Goal: Task Accomplishment & Management: Use online tool/utility

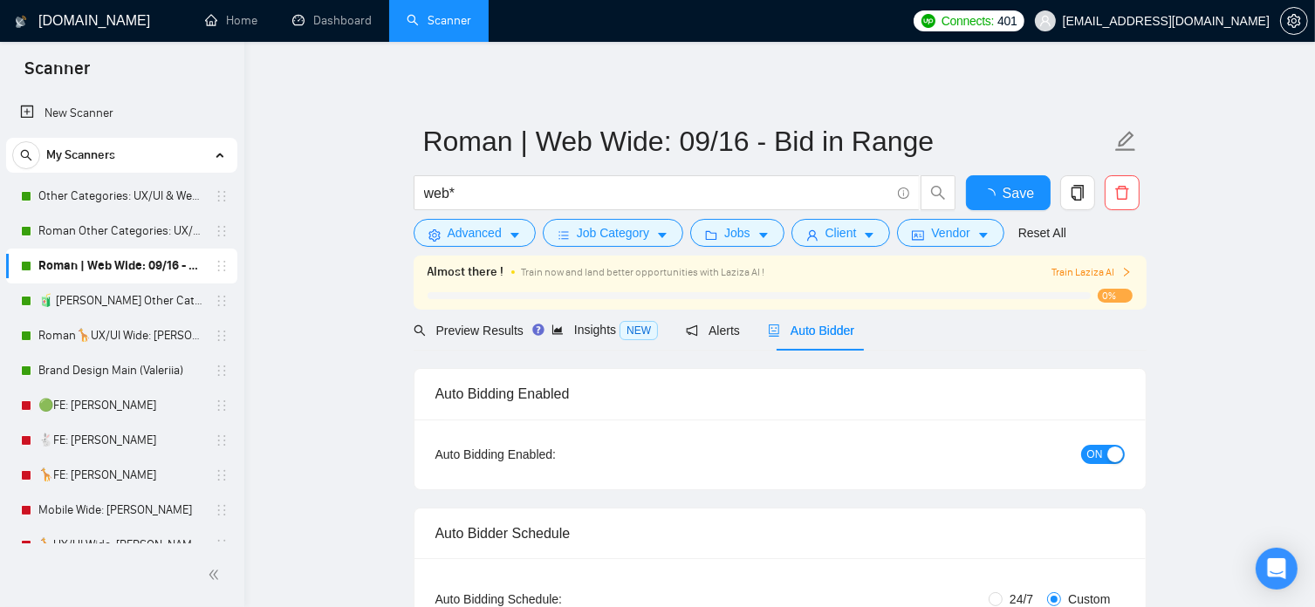
click at [1119, 272] on span "Train Laziza AI" at bounding box center [1092, 272] width 80 height 17
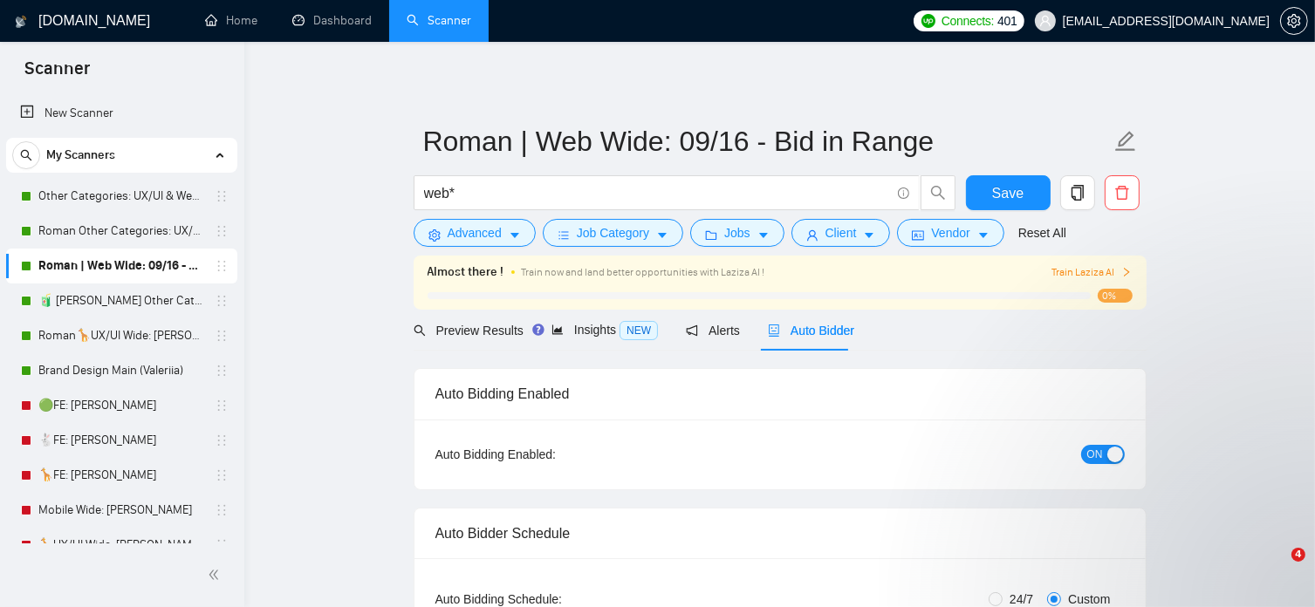
click at [1128, 268] on icon "right" at bounding box center [1126, 272] width 10 height 10
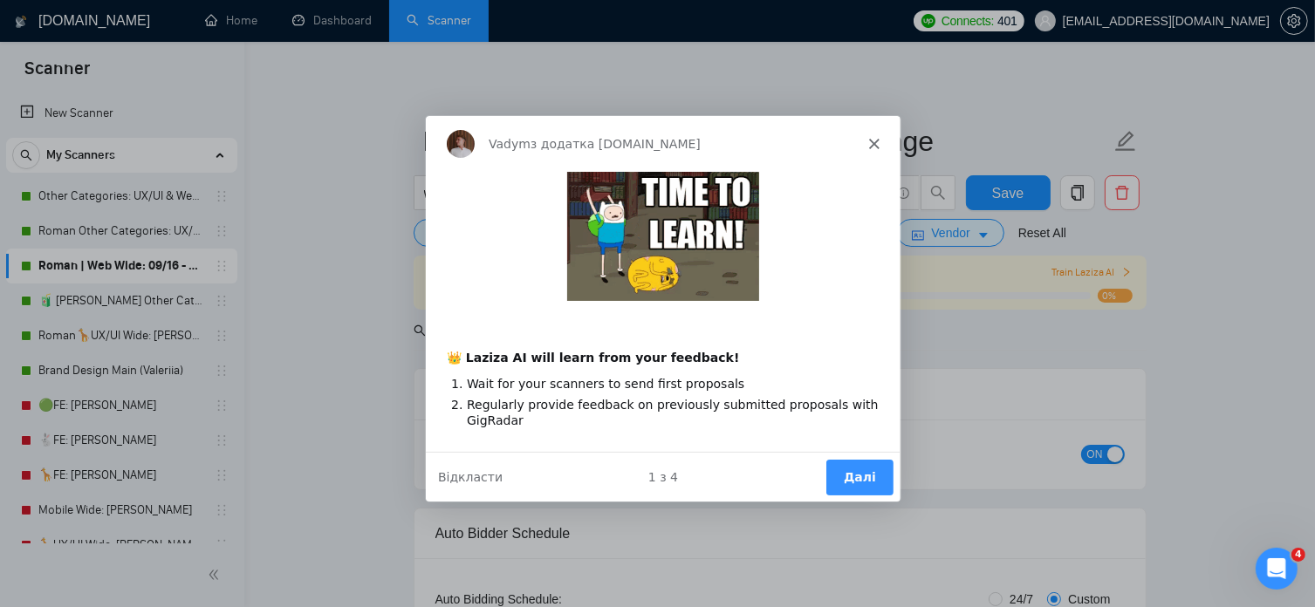
click at [870, 470] on button "Далі" at bounding box center [858, 476] width 67 height 36
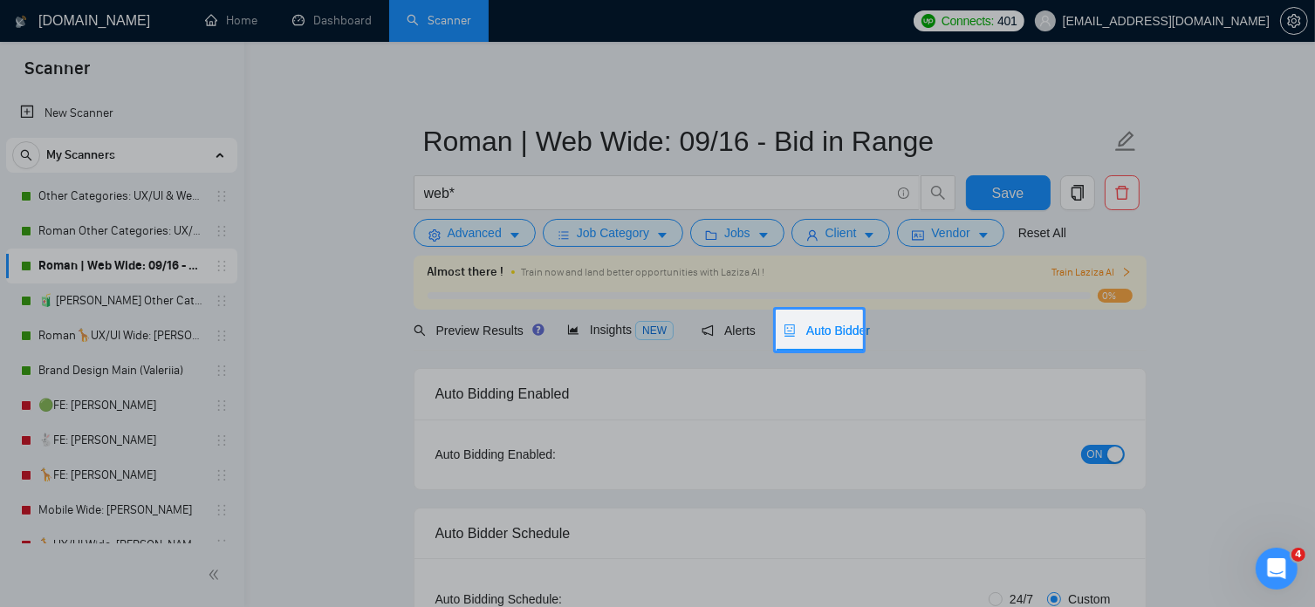
click at [1090, 449] on div at bounding box center [657, 479] width 1315 height 257
click at [809, 331] on body "Scanner New Scanner My Scanners Other Categories: UX/UI & Web design [PERSON_NA…" at bounding box center [657, 303] width 1315 height 607
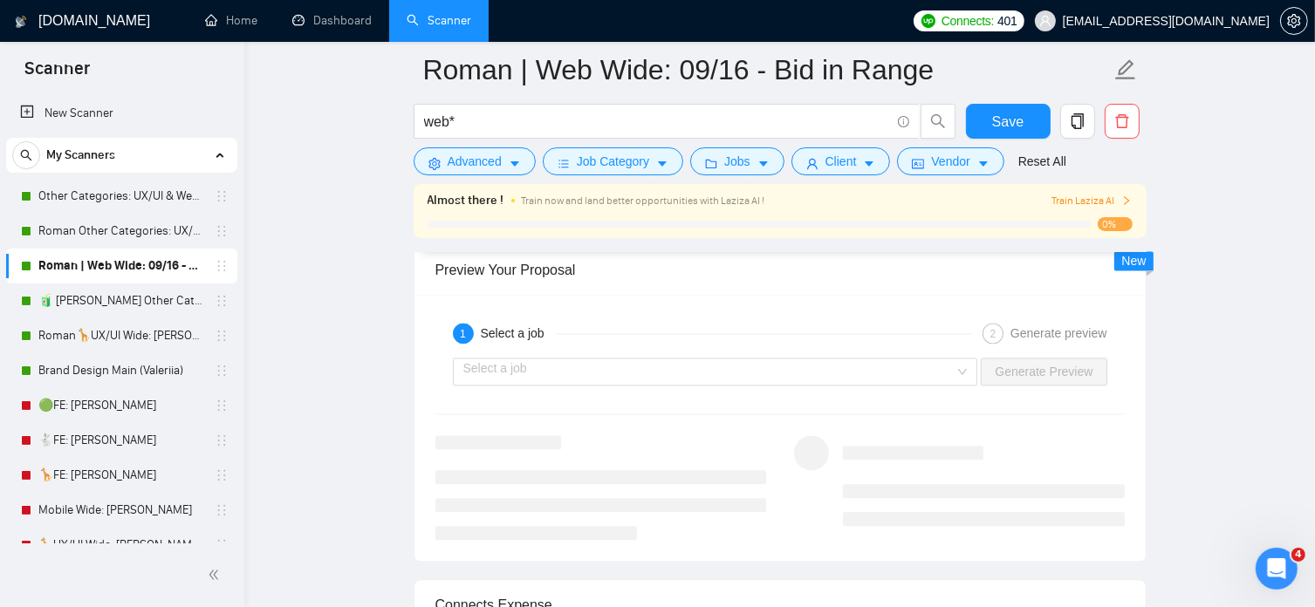
scroll to position [3659, 0]
click at [808, 374] on input "search" at bounding box center [709, 371] width 492 height 26
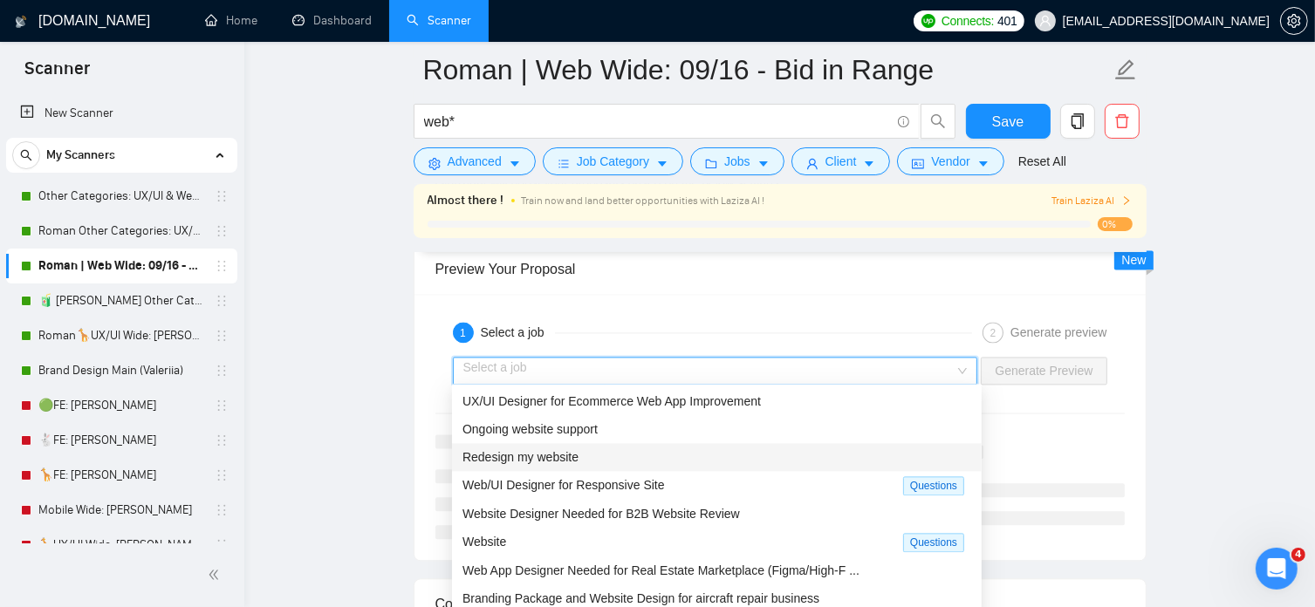
click at [778, 448] on div "Redesign my website" at bounding box center [717, 457] width 509 height 19
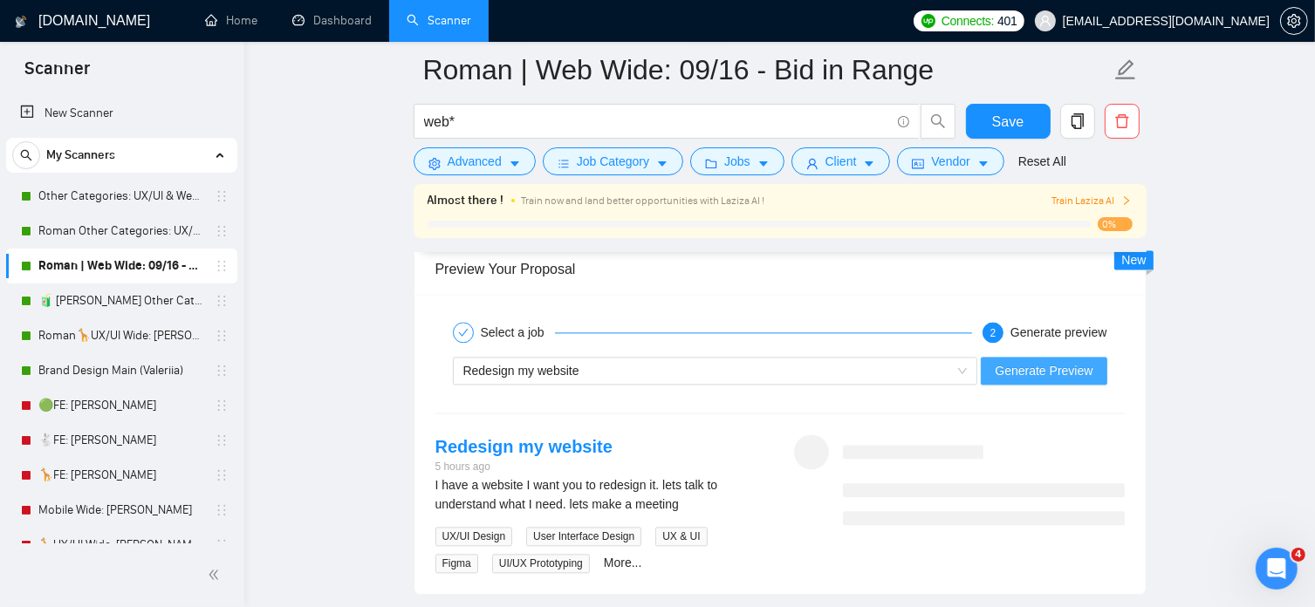
click at [1050, 373] on span "Generate Preview" at bounding box center [1044, 370] width 98 height 19
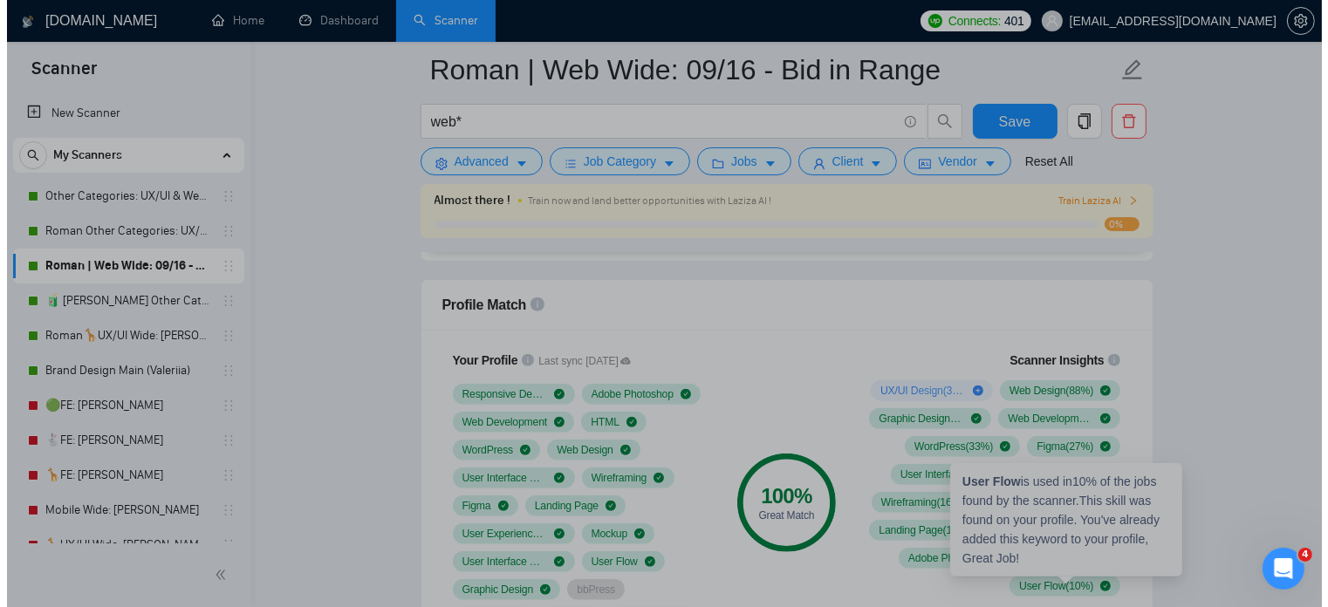
scroll to position [1330, 0]
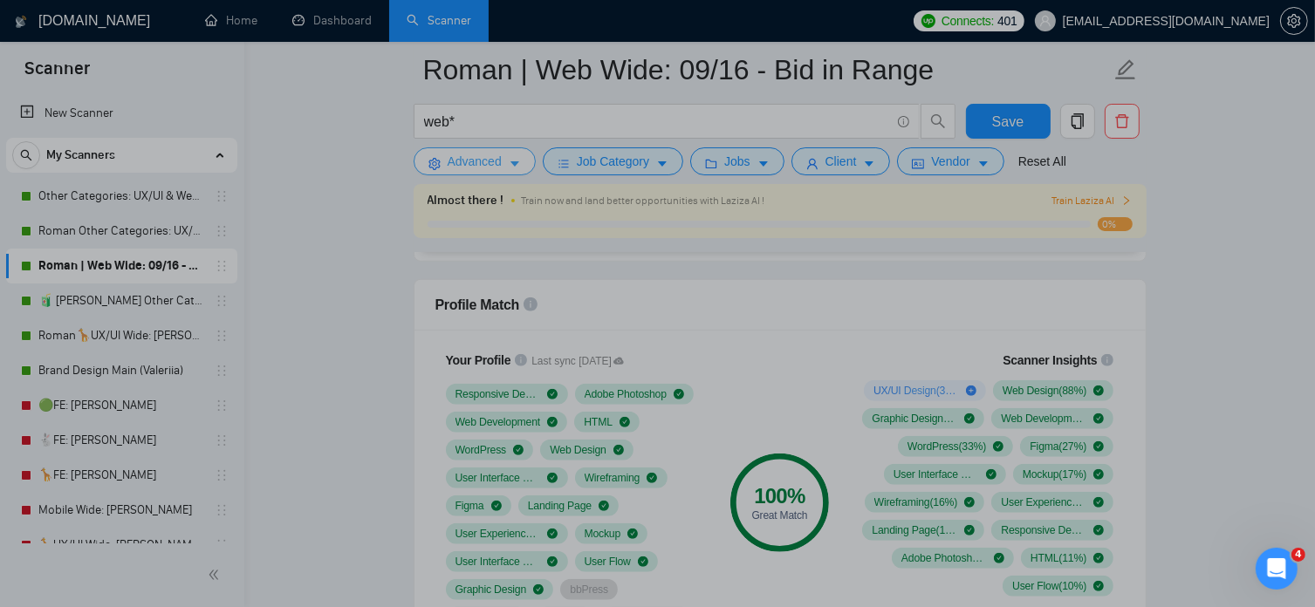
click at [505, 166] on button "Advanced" at bounding box center [475, 161] width 122 height 28
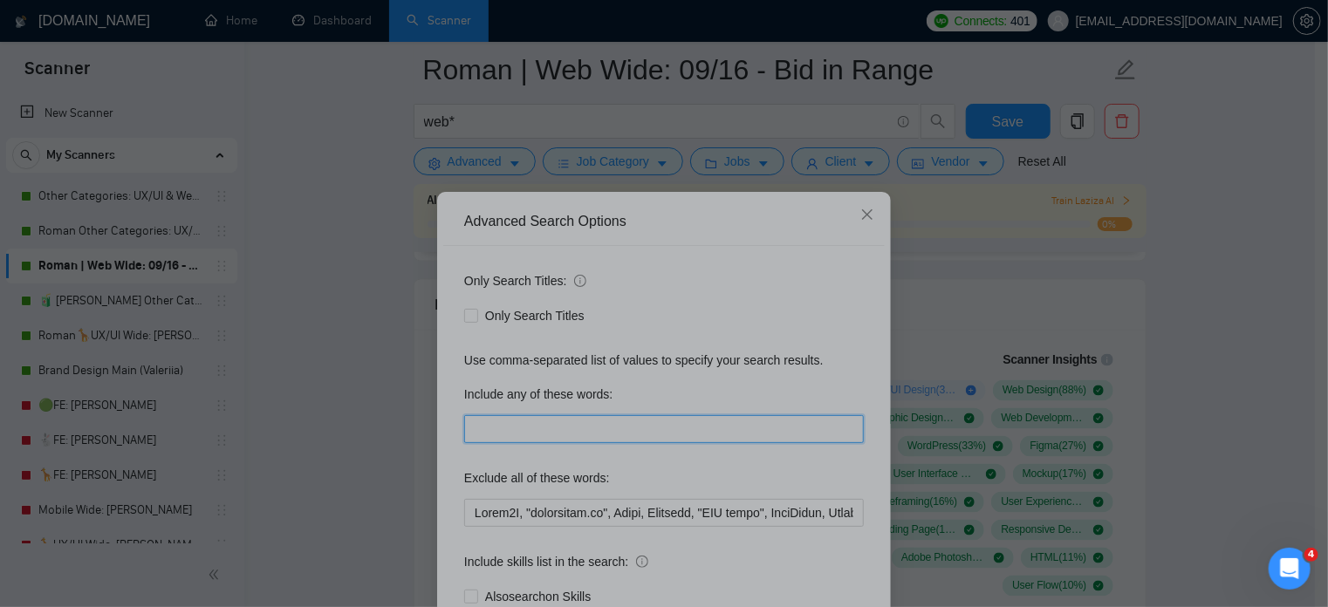
click at [490, 425] on input "text" at bounding box center [664, 429] width 400 height 28
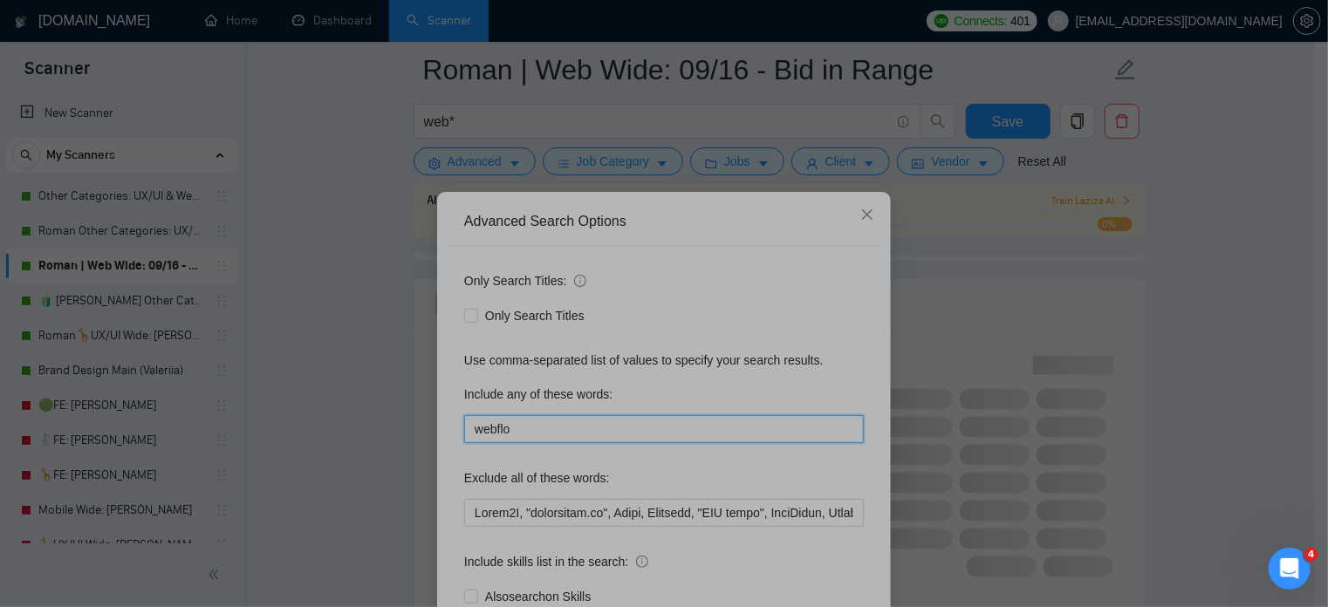
type input "webflow"
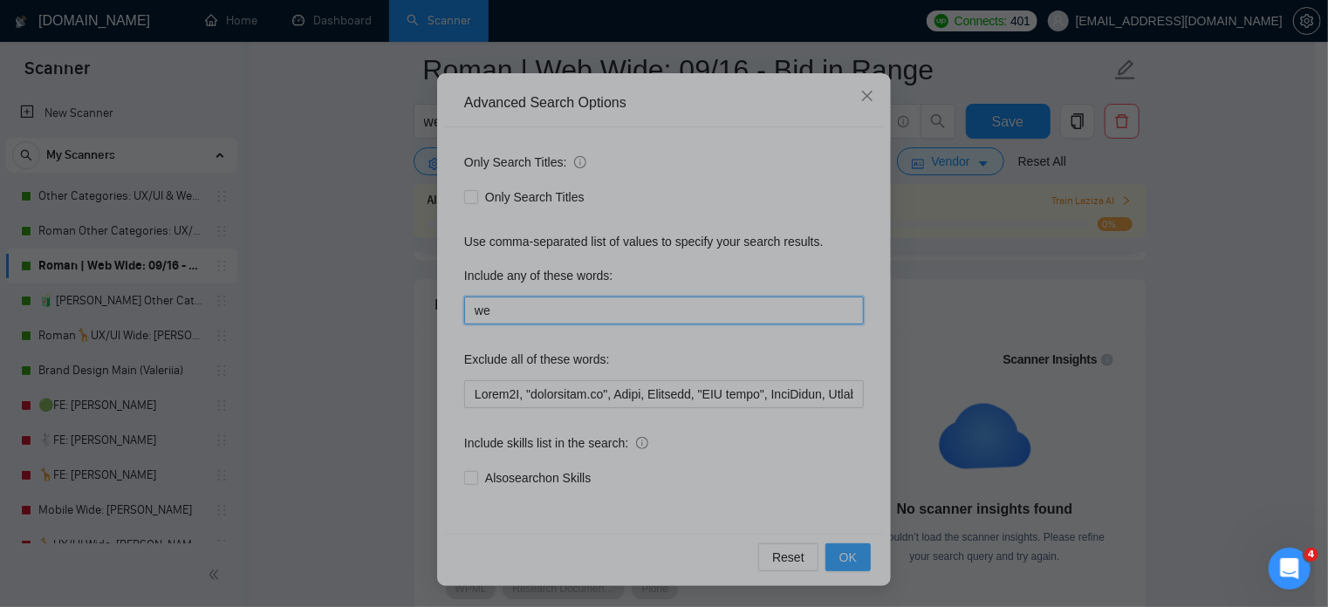
type input "w"
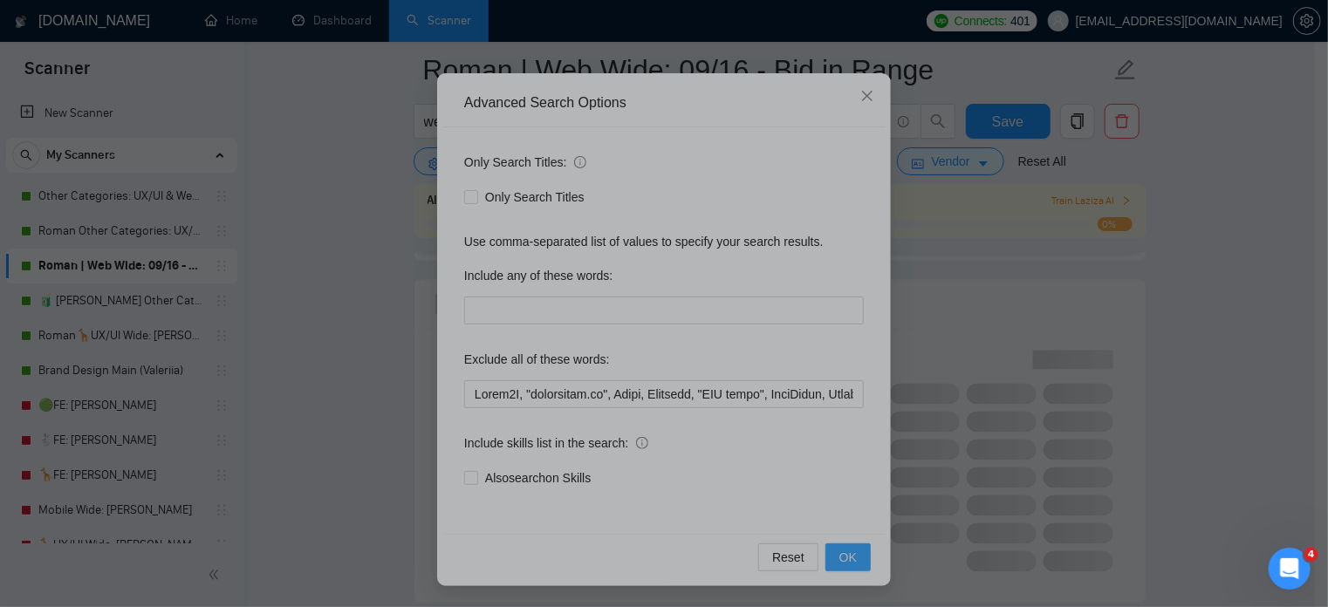
click at [849, 554] on span "OK" at bounding box center [848, 557] width 17 height 19
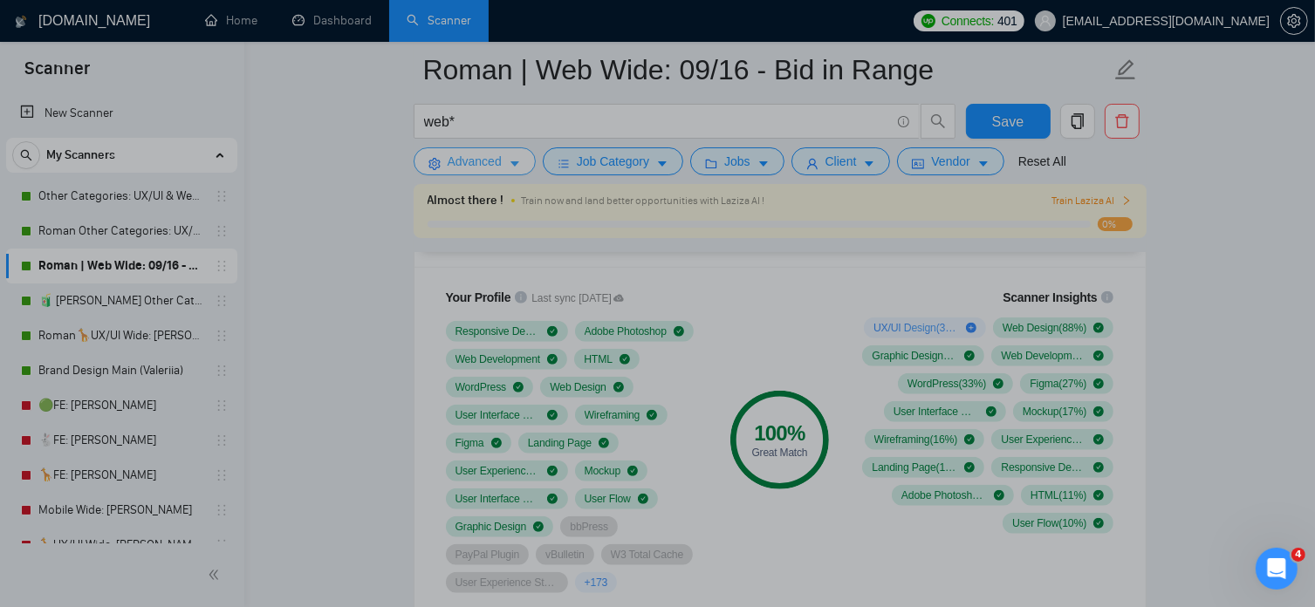
scroll to position [1404, 0]
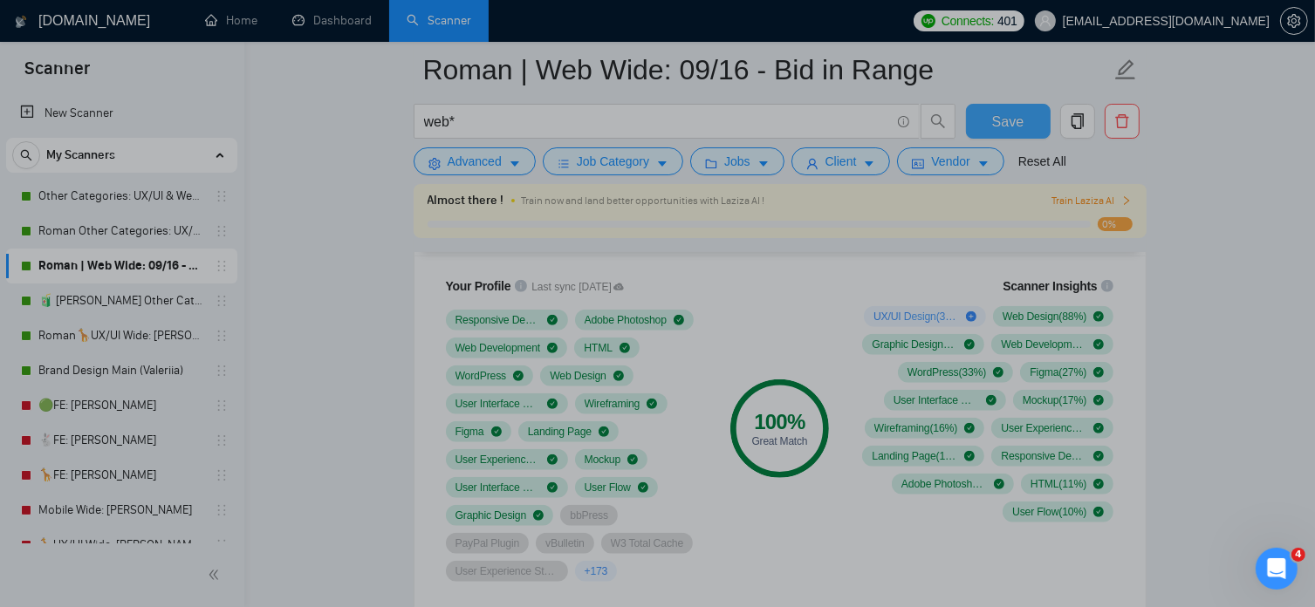
drag, startPoint x: 1021, startPoint y: 127, endPoint x: 69, endPoint y: 148, distance: 952.3
click at [1021, 127] on span "Save" at bounding box center [1007, 122] width 31 height 22
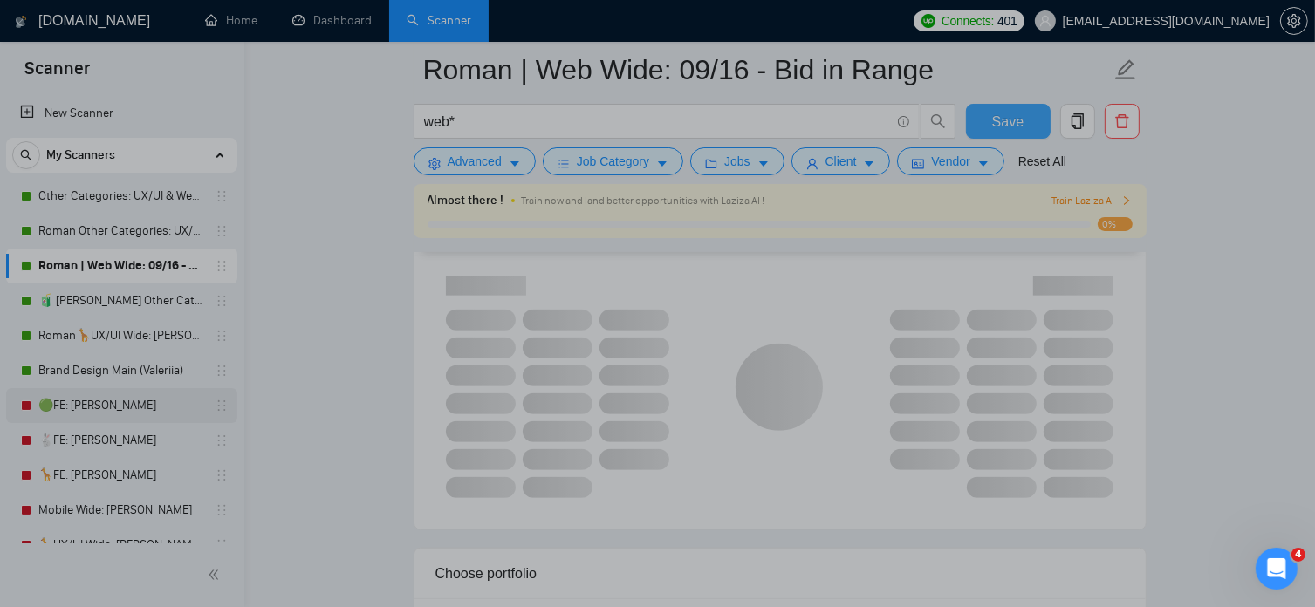
scroll to position [97, 0]
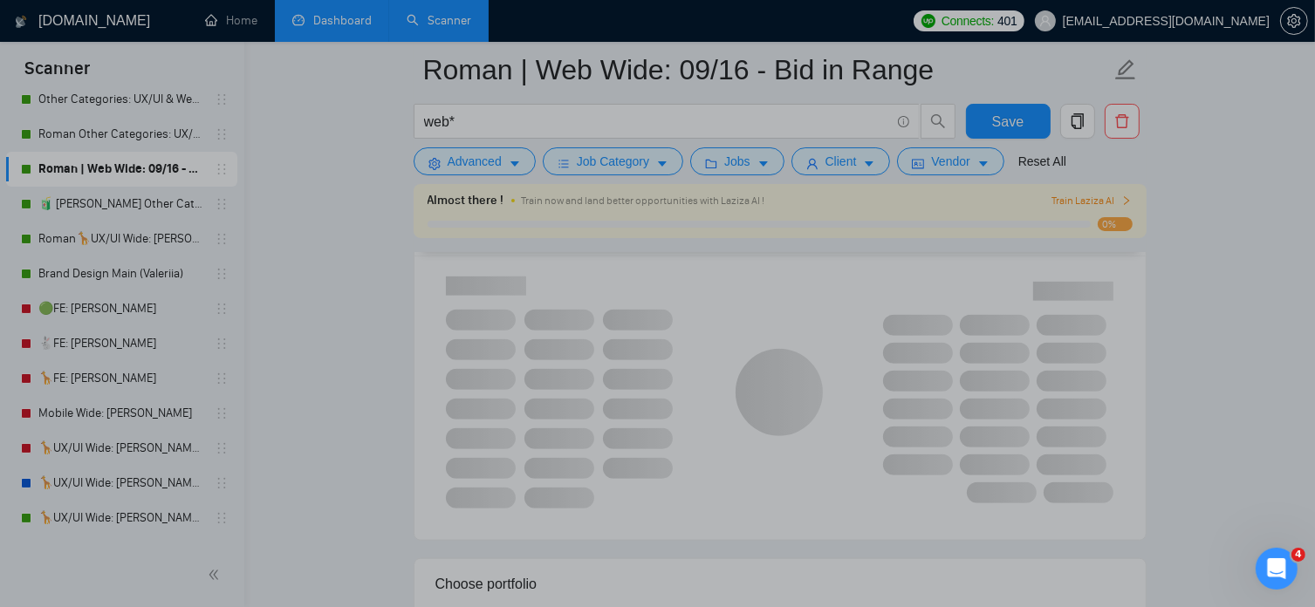
click at [335, 25] on link "Dashboard" at bounding box center [331, 20] width 79 height 15
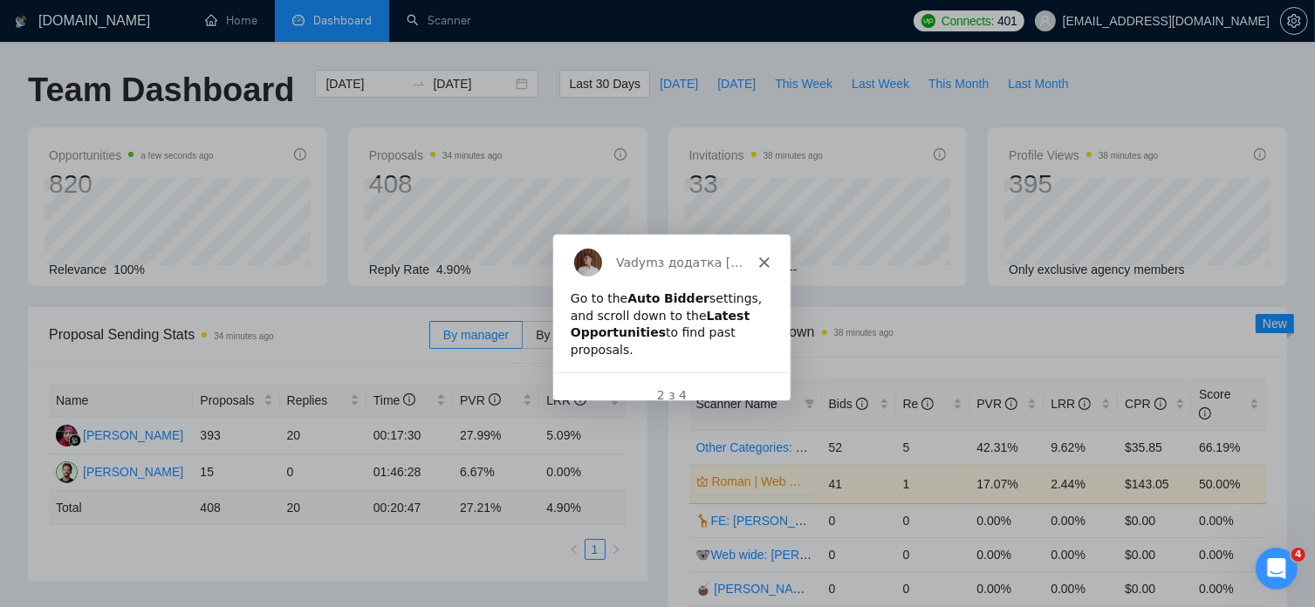
click at [763, 263] on polygon "Закрити" at bounding box center [762, 262] width 10 height 10
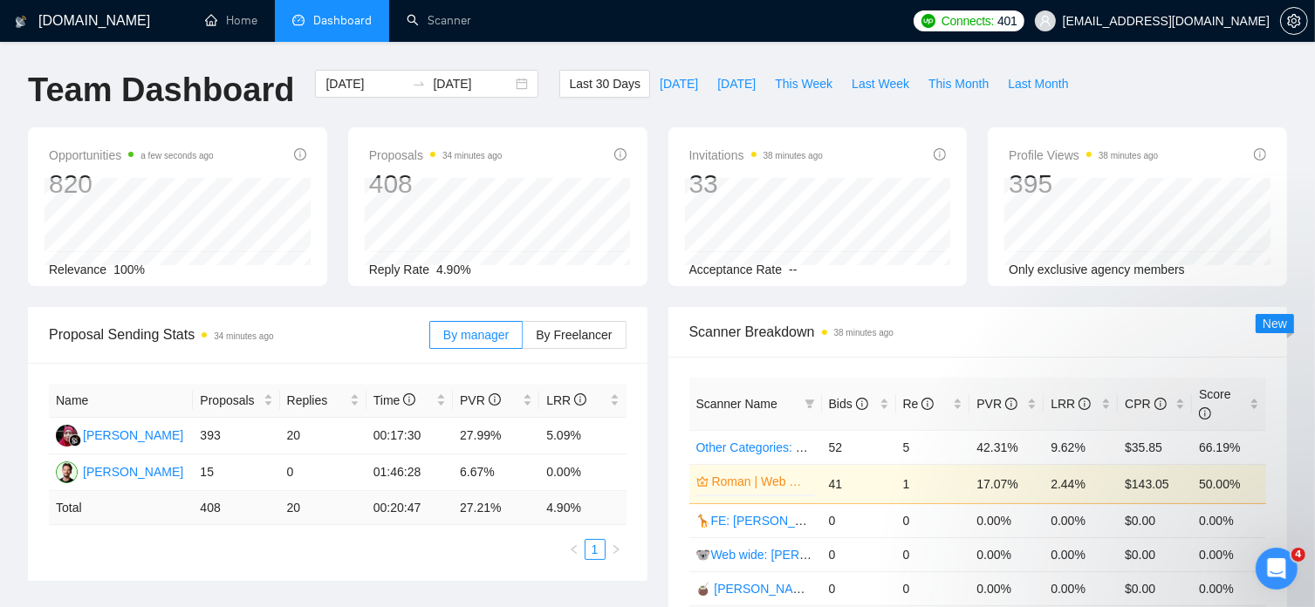
click at [764, 264] on span "Acceptance Rate" at bounding box center [735, 270] width 93 height 14
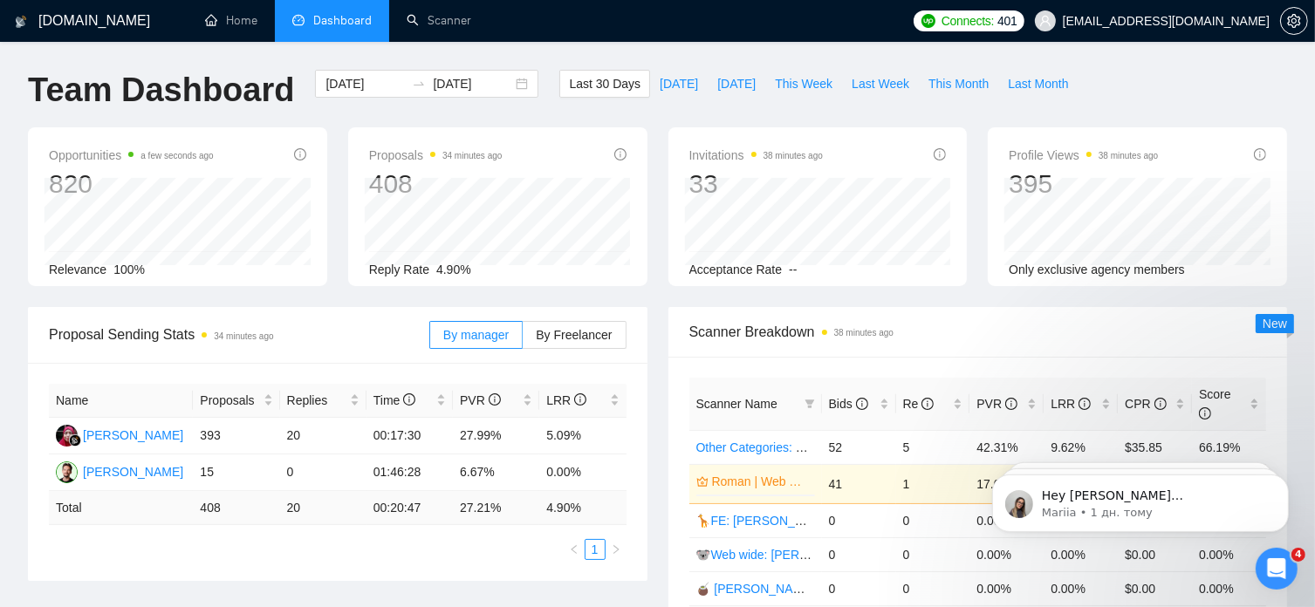
click at [764, 264] on span "Acceptance Rate" at bounding box center [735, 270] width 93 height 14
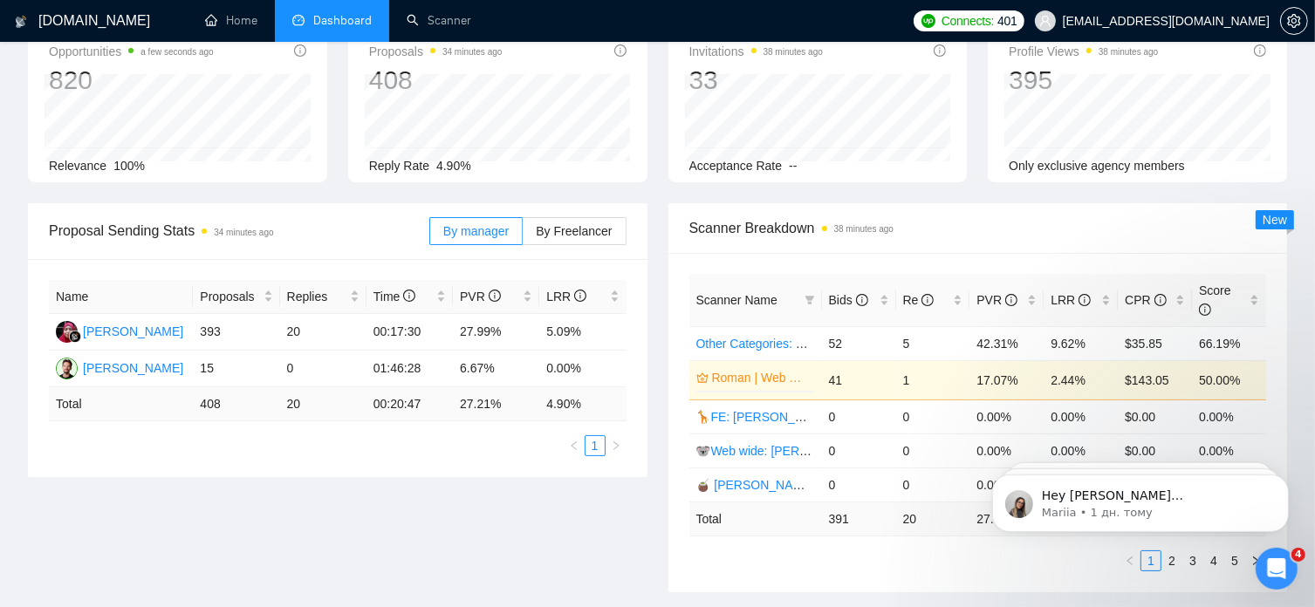
scroll to position [121, 0]
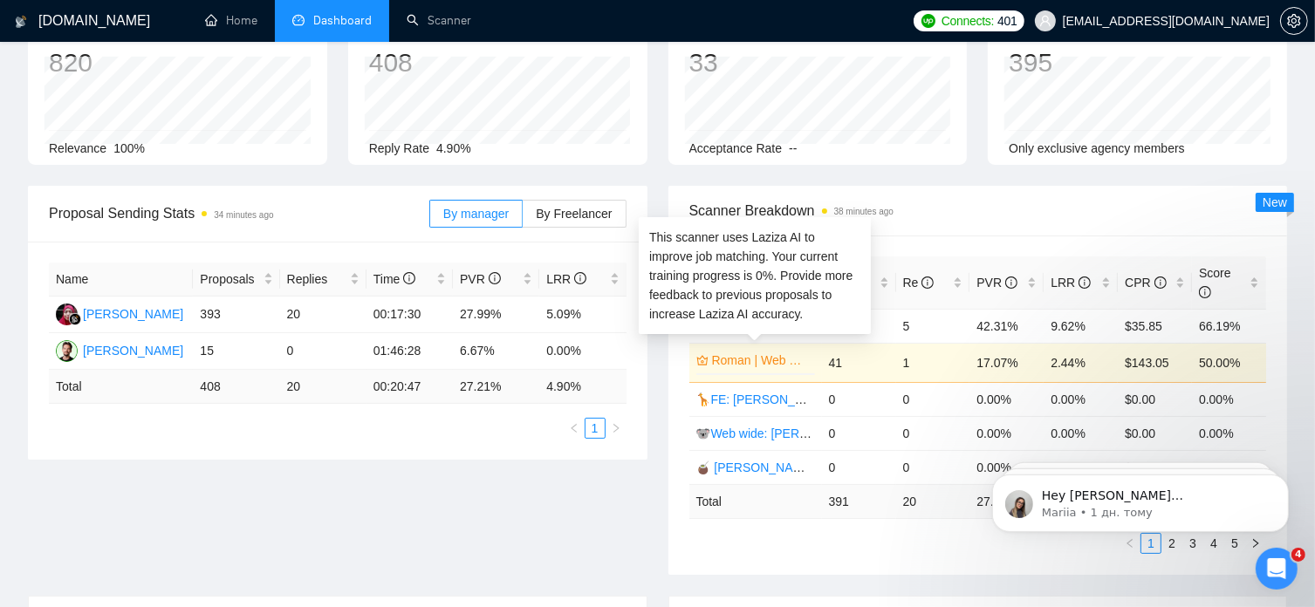
click at [745, 351] on link "Roman | Web Wide: 09/16 - Bid in Range" at bounding box center [761, 360] width 99 height 19
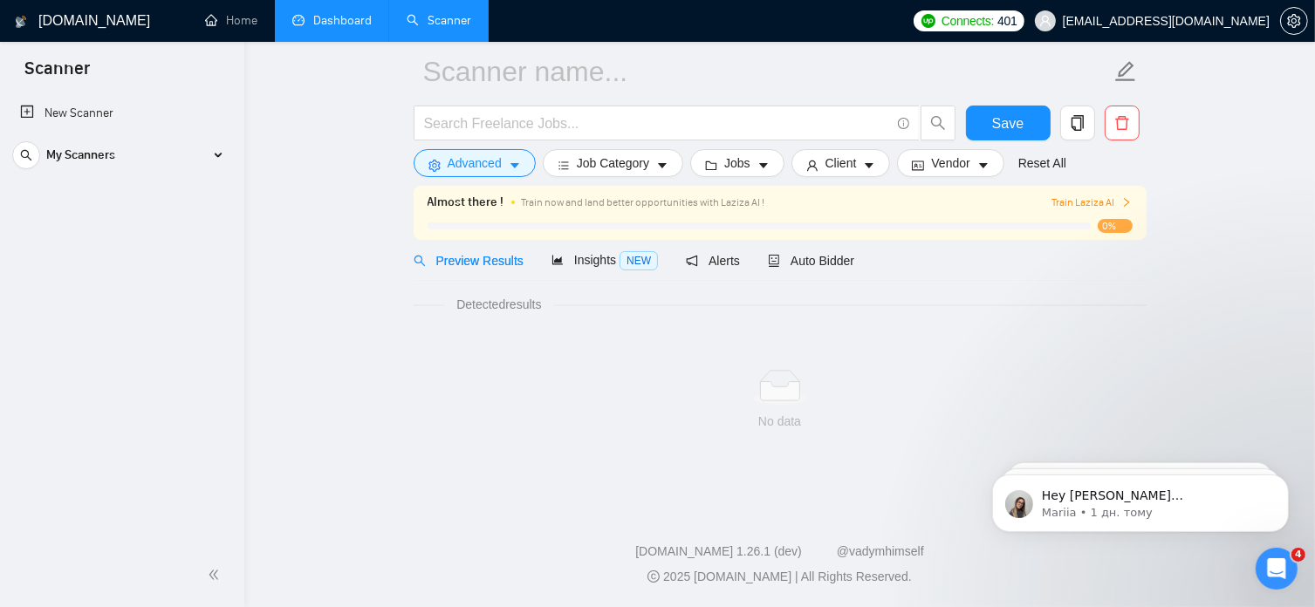
scroll to position [16, 0]
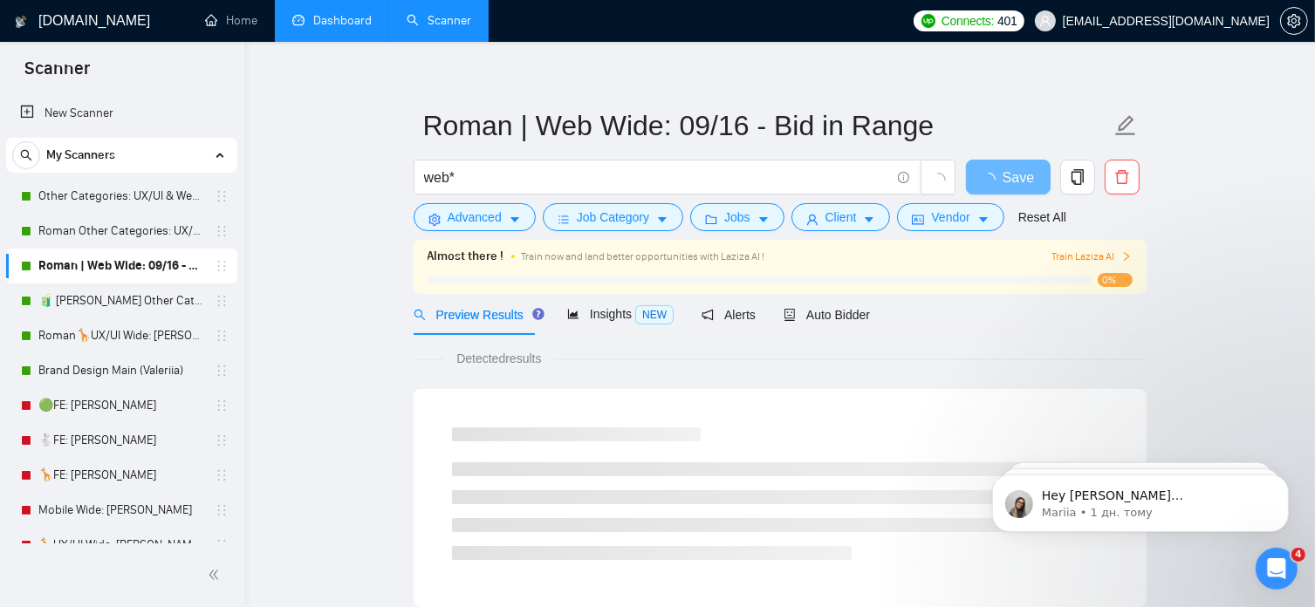
click at [1126, 255] on icon "right" at bounding box center [1126, 256] width 10 height 10
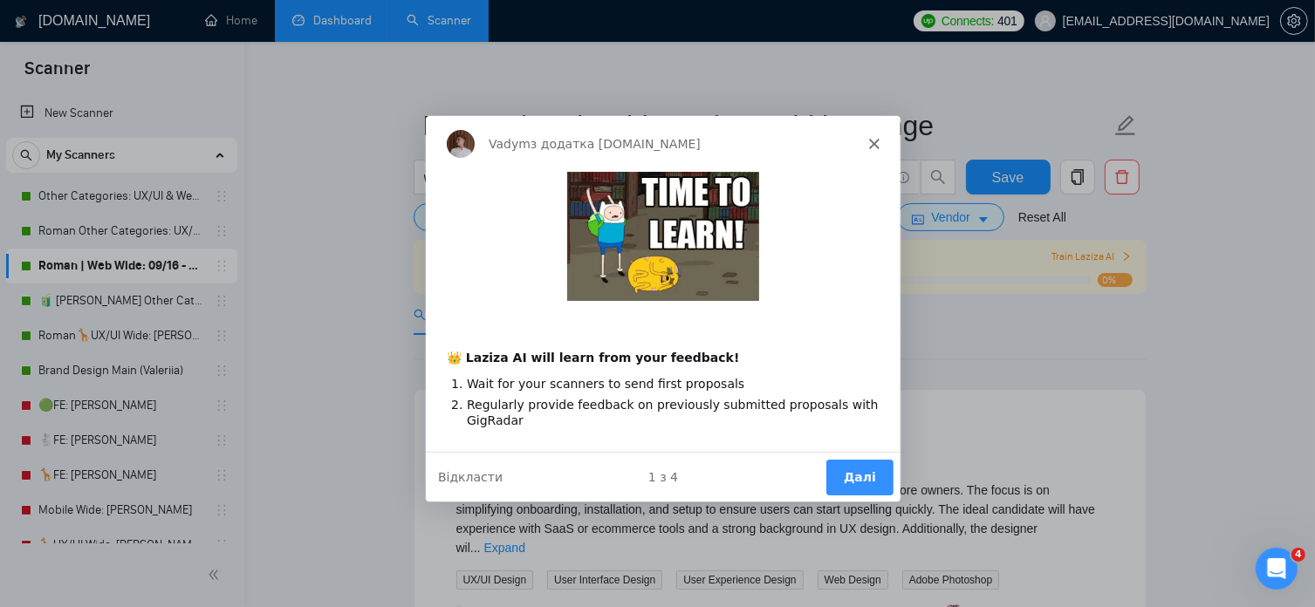
scroll to position [0, 0]
click at [863, 474] on button "Далі" at bounding box center [858, 476] width 67 height 36
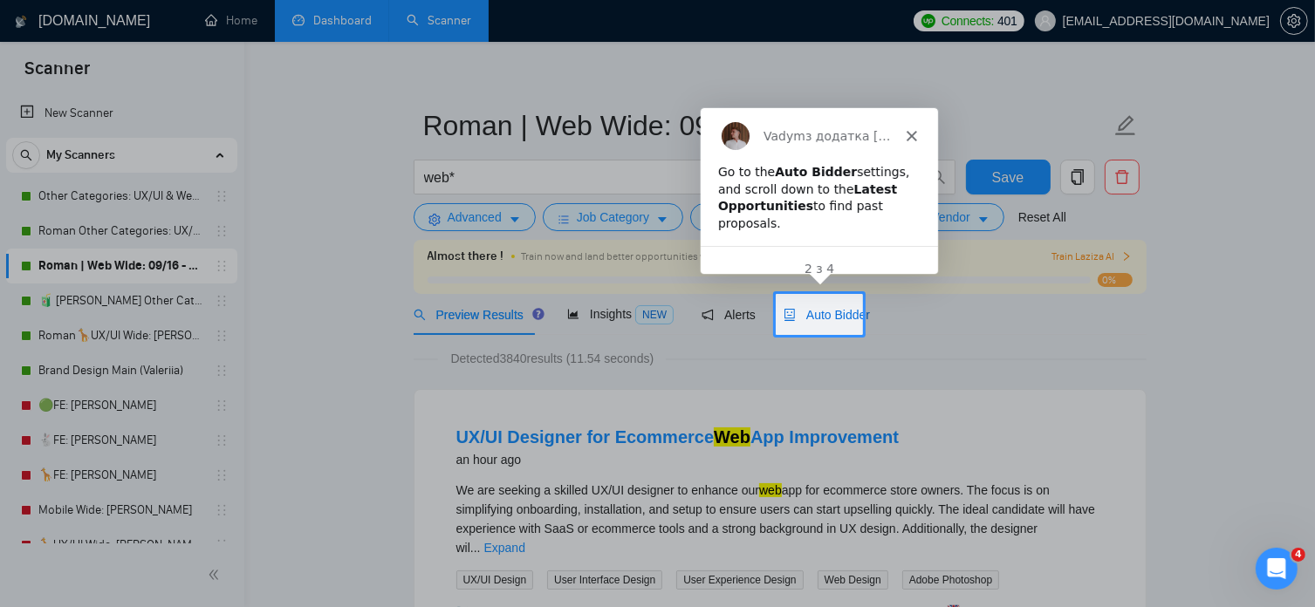
click at [840, 315] on span "Auto Bidder" at bounding box center [827, 315] width 86 height 14
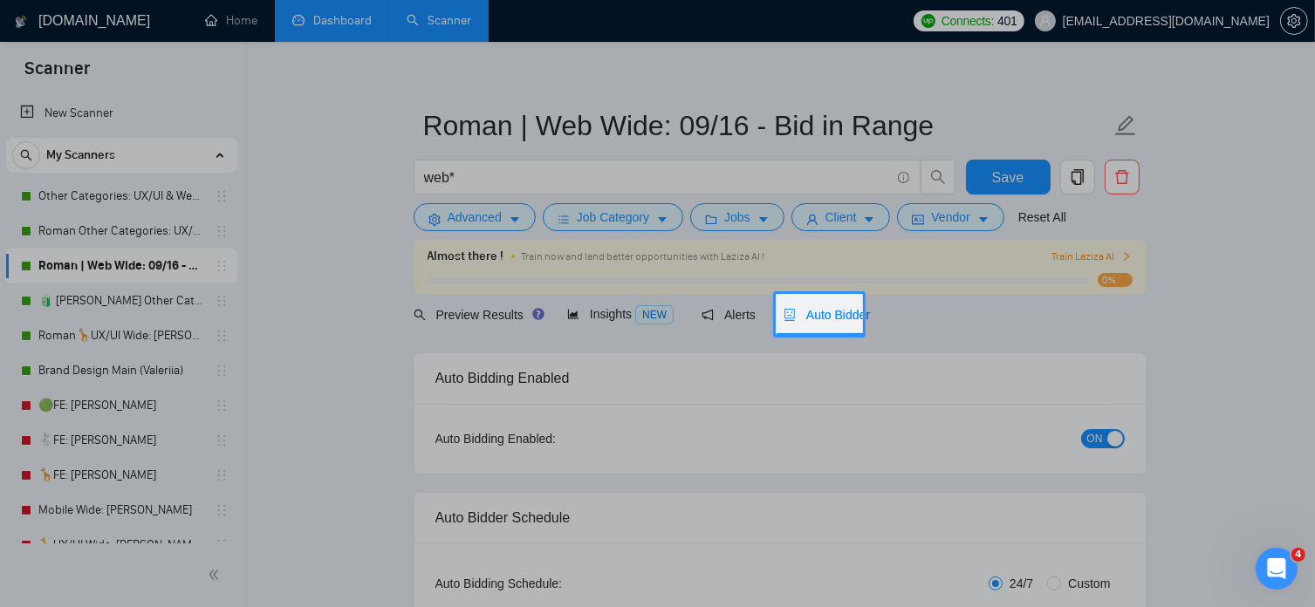
radio input "false"
radio input "true"
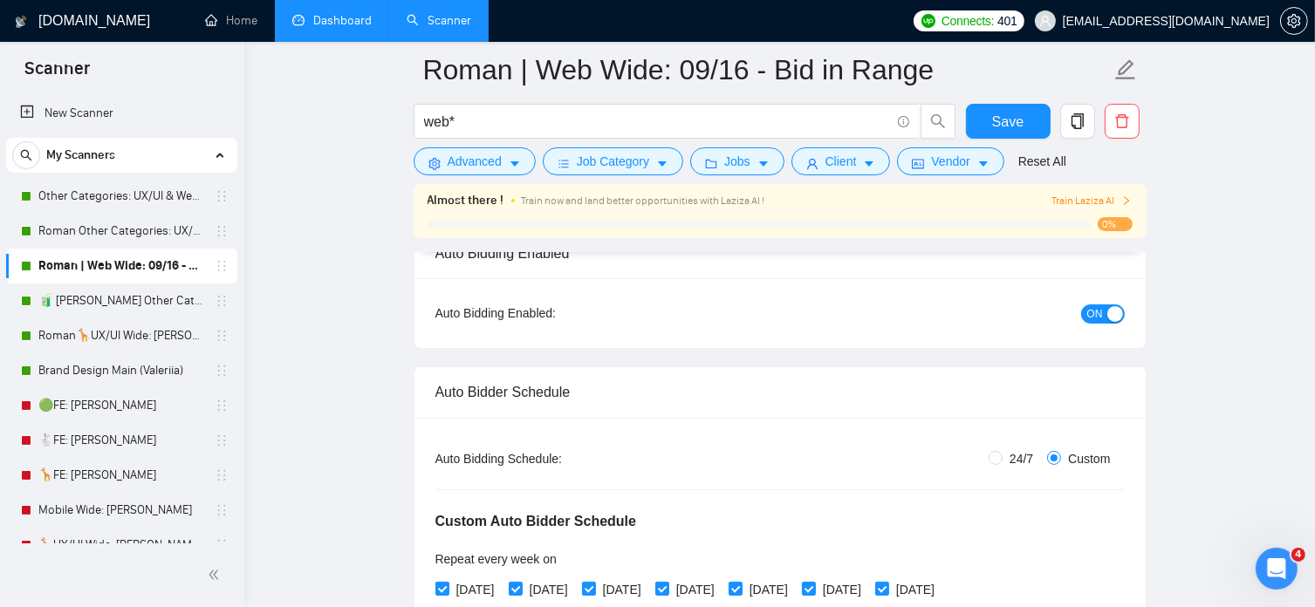
click at [1124, 202] on icon "right" at bounding box center [1126, 200] width 10 height 10
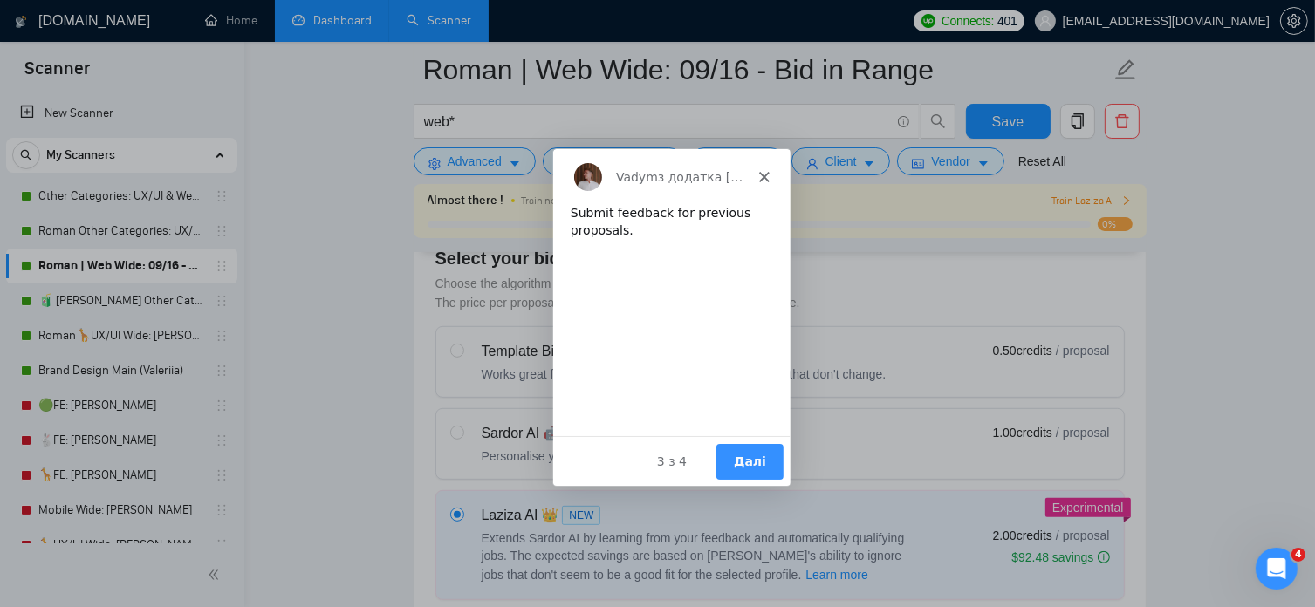
scroll to position [0, 0]
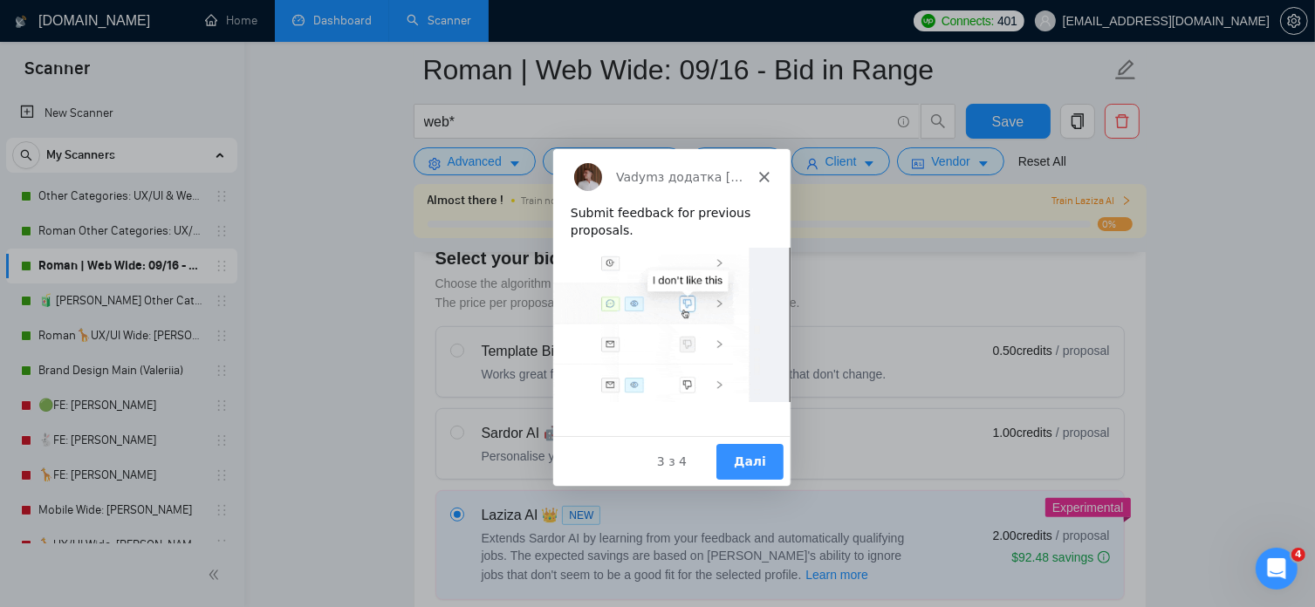
click at [739, 463] on button "Далі" at bounding box center [748, 460] width 67 height 36
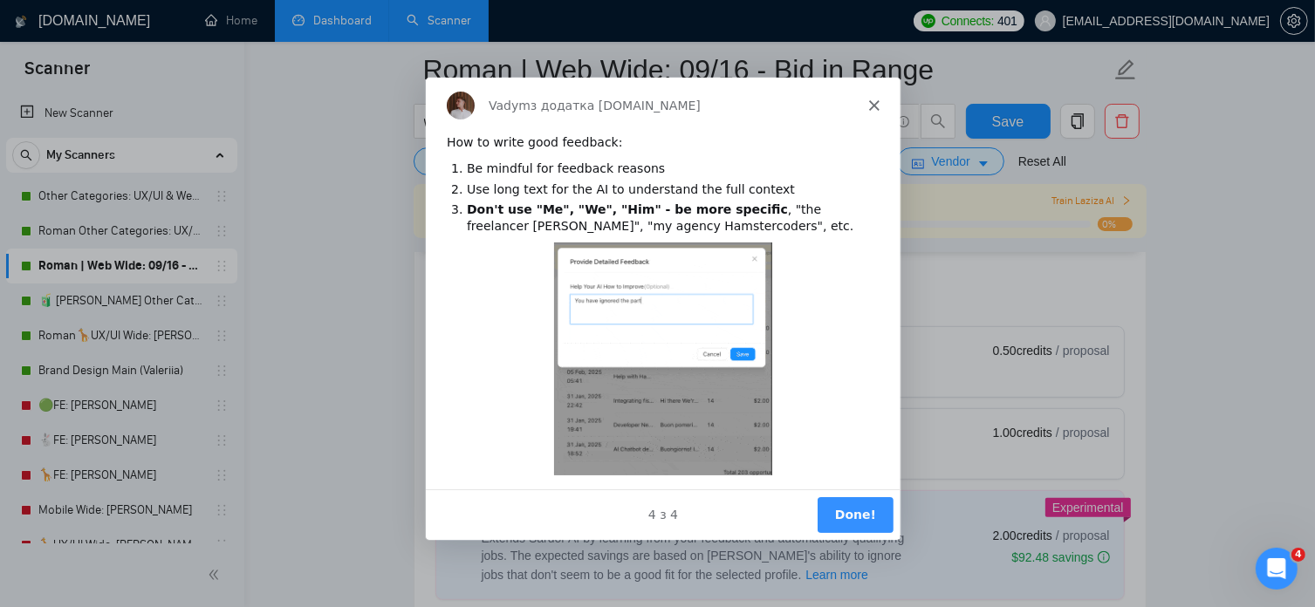
click at [850, 518] on button "Done!" at bounding box center [854, 514] width 76 height 36
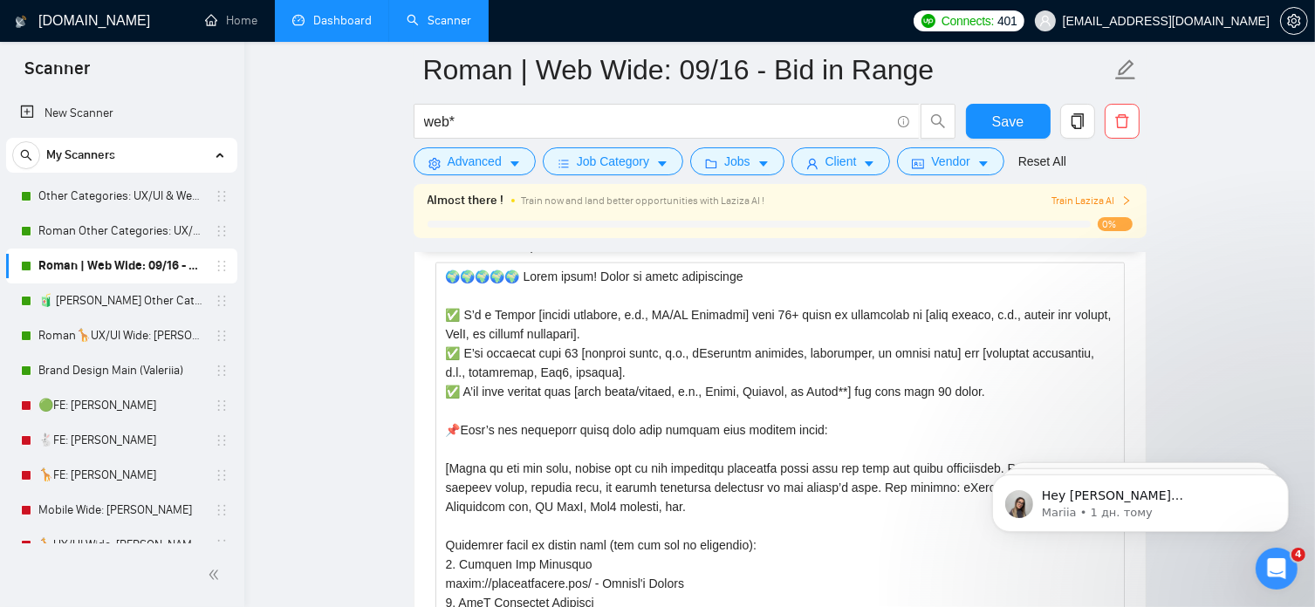
scroll to position [2332, 0]
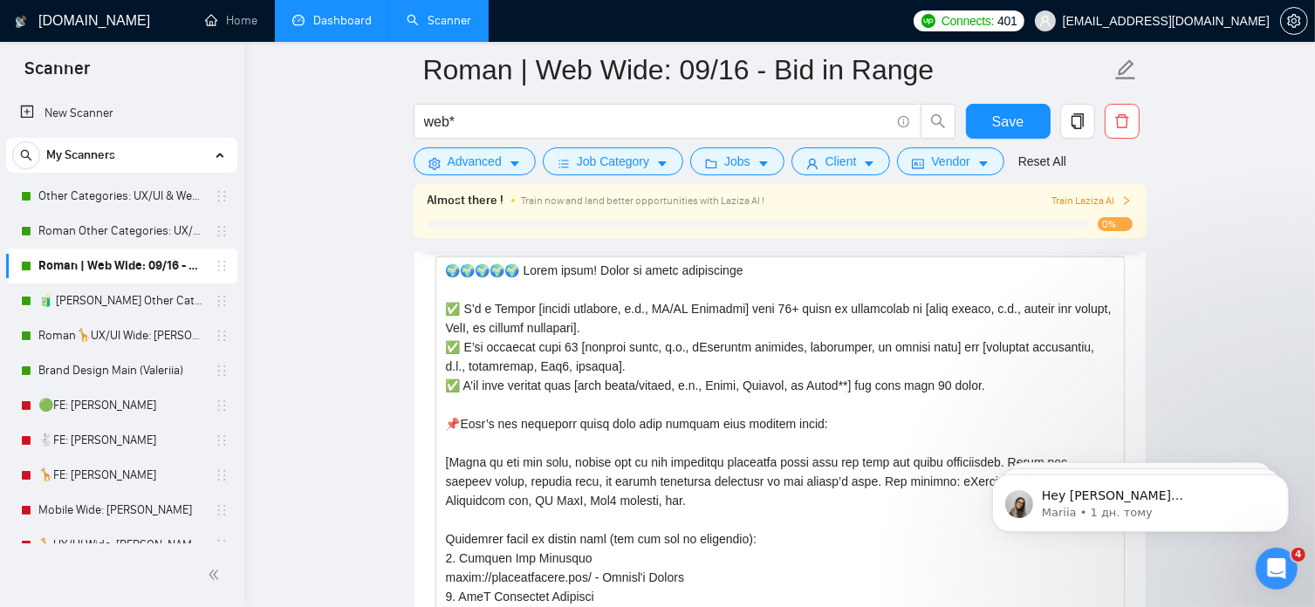
click at [1181, 328] on main "Roman | Web Wide: 09/16 - Bid in Range web* Save Advanced Job Category Jobs Cli…" at bounding box center [779, 422] width 1015 height 5369
click at [1189, 298] on main "Roman | Web Wide: 09/16 - Bid in Range web* Save Advanced Job Category Jobs Cli…" at bounding box center [779, 422] width 1015 height 5369
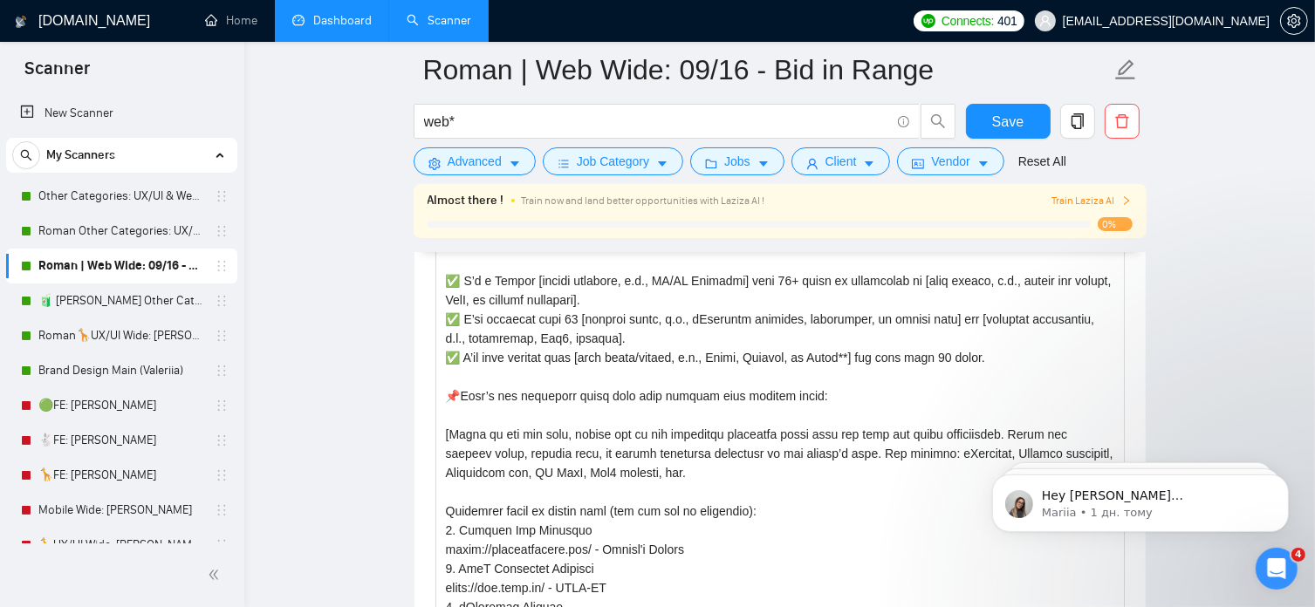
click at [1189, 298] on main "Roman | Web Wide: 09/16 - Bid in Range web* Save Advanced Job Category Jobs Cli…" at bounding box center [779, 394] width 1015 height 5369
drag, startPoint x: 1189, startPoint y: 298, endPoint x: 1085, endPoint y: 394, distance: 142.1
click at [1085, 394] on main "Roman | Web Wide: 09/16 - Bid in Range web* Save Advanced Job Category Jobs Cli…" at bounding box center [779, 394] width 1015 height 5369
click at [1256, 128] on main "Roman | Web Wide: 09/16 - Bid in Range web* Save Advanced Job Category Jobs Cli…" at bounding box center [779, 394] width 1015 height 5369
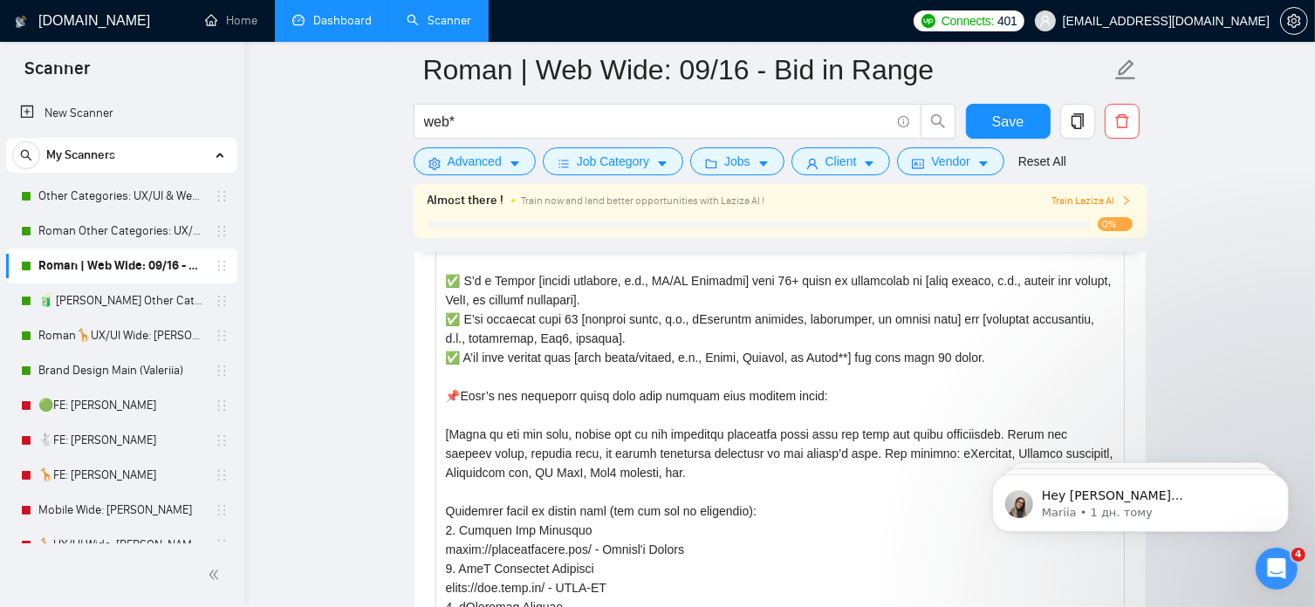
click at [1256, 128] on main "Roman | Web Wide: 09/16 - Bid in Range web* Save Advanced Job Category Jobs Cli…" at bounding box center [779, 394] width 1015 height 5369
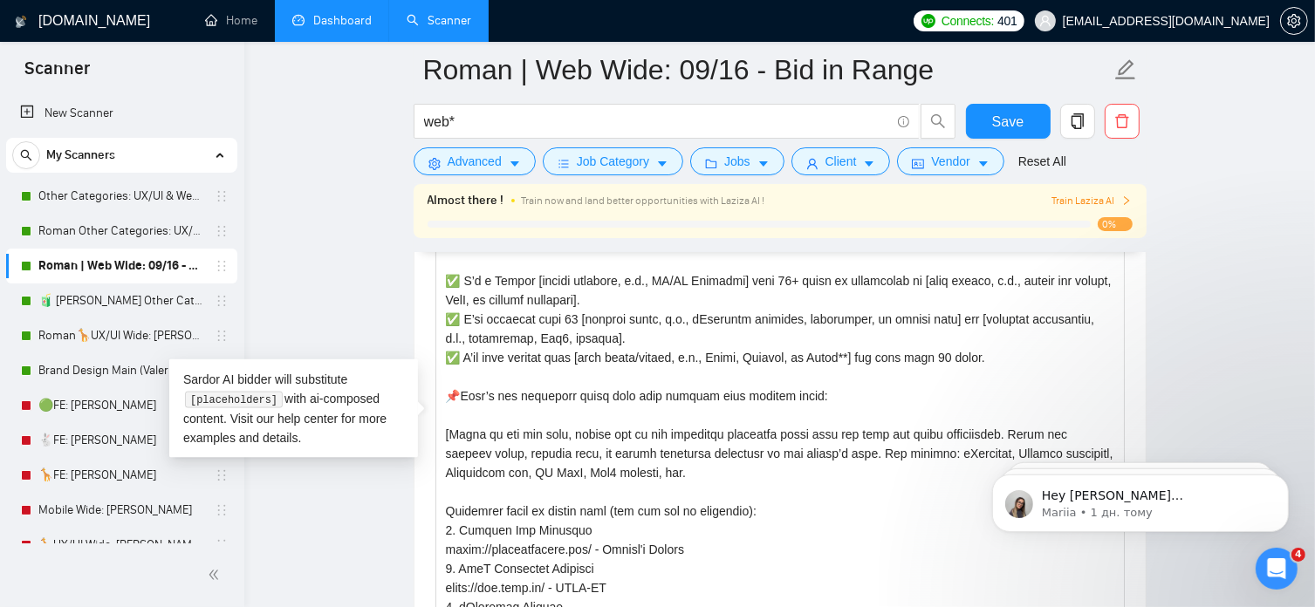
scroll to position [84, 0]
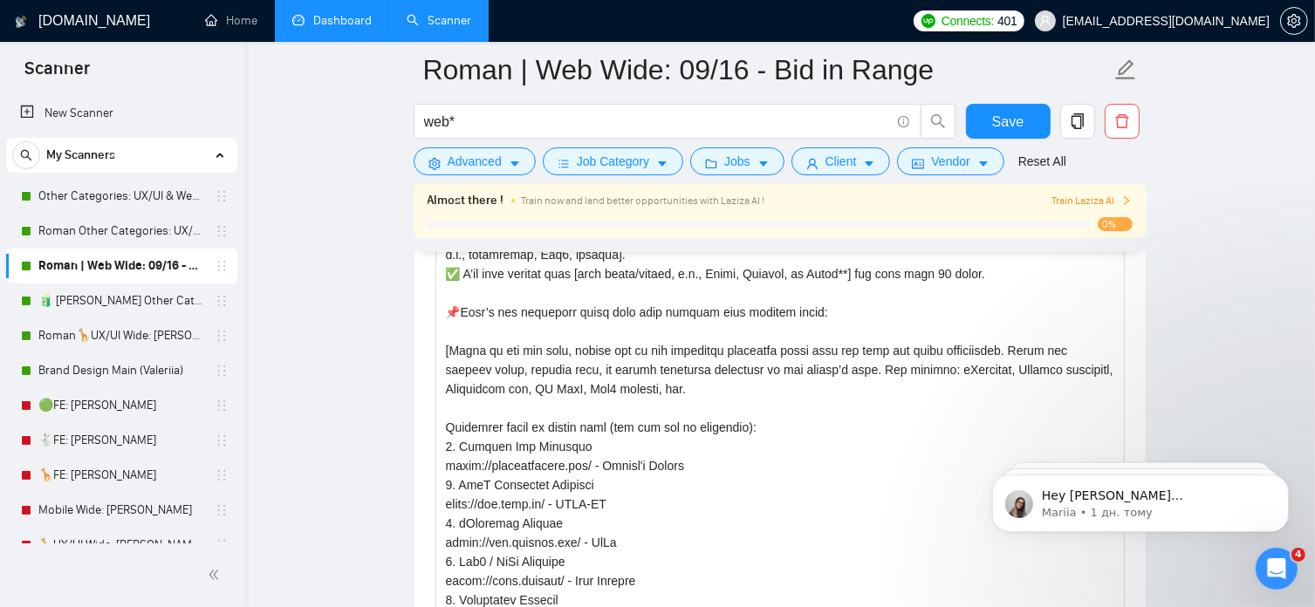
click at [340, 21] on link "Dashboard" at bounding box center [331, 20] width 79 height 15
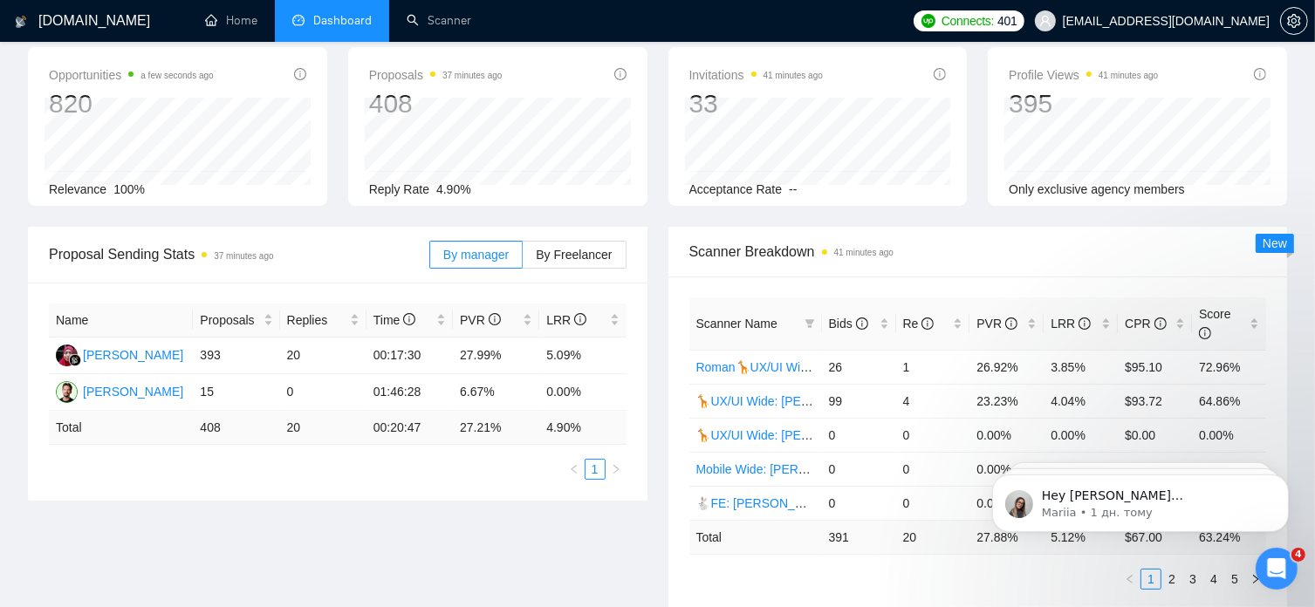
scroll to position [40, 0]
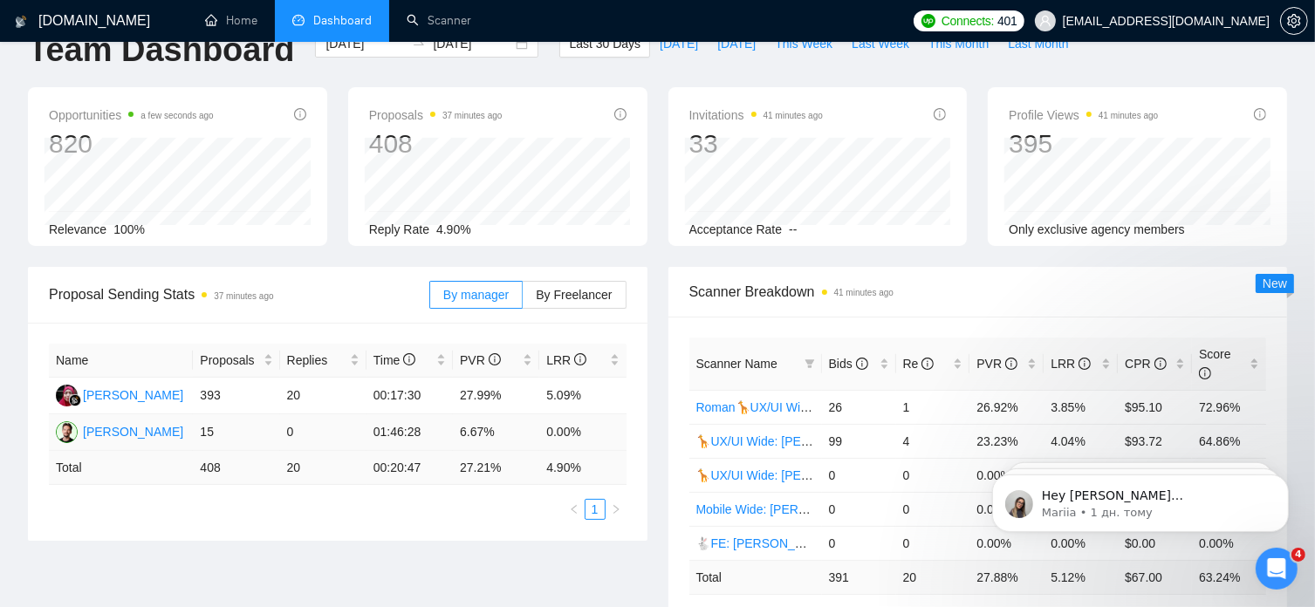
click at [476, 449] on td "6.67%" at bounding box center [496, 433] width 86 height 37
click at [162, 580] on div "Proposal Sending Stats 38 minutes ago By manager By Freelancer Name Proposals R…" at bounding box center [657, 469] width 1280 height 405
